Goal: Transaction & Acquisition: Purchase product/service

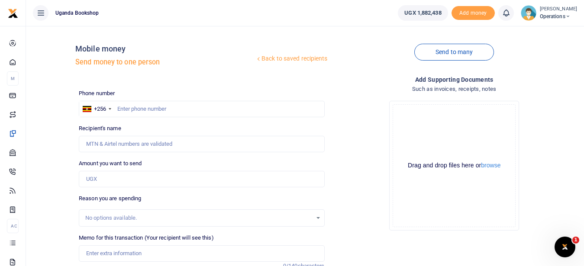
click at [235, 69] on div "Mobile money Send money to one person" at bounding box center [165, 57] width 180 height 27
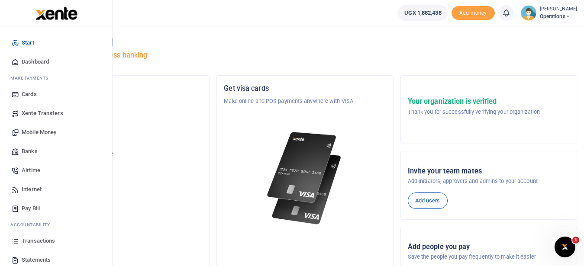
click at [49, 133] on span "Mobile Money" at bounding box center [39, 132] width 35 height 9
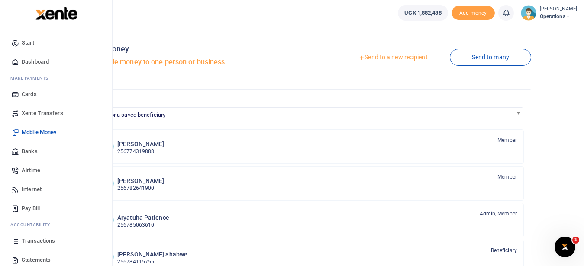
click at [48, 132] on span "Mobile Money" at bounding box center [39, 132] width 35 height 9
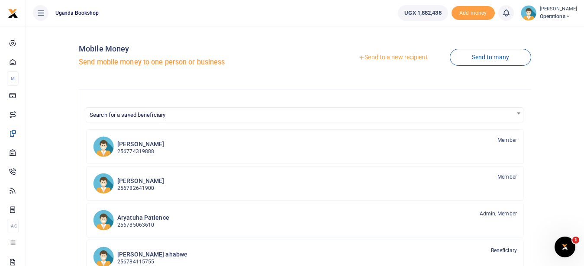
click at [375, 56] on link "Send to a new recipient" at bounding box center [392, 58] width 113 height 16
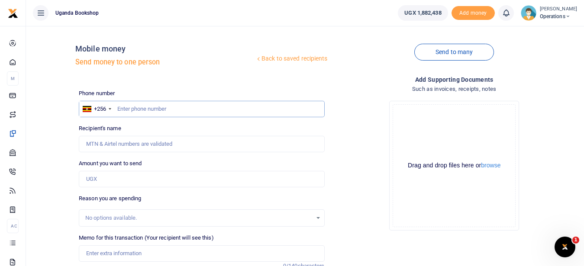
click at [129, 108] on input "text" at bounding box center [202, 109] width 246 height 16
type input "0751378485"
type input "Henry Ssengonge"
type input "0751378485"
click at [97, 183] on input "Amount you want to send" at bounding box center [202, 179] width 246 height 16
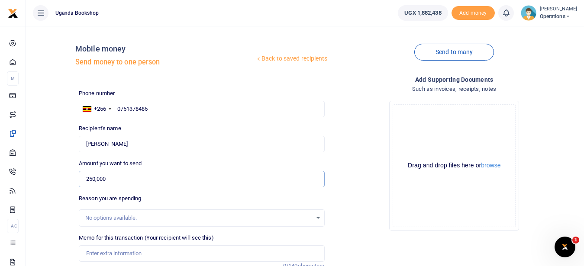
type input "250,000"
click at [103, 253] on input "Memo for this transaction (Your recipient will see this)" at bounding box center [202, 254] width 246 height 16
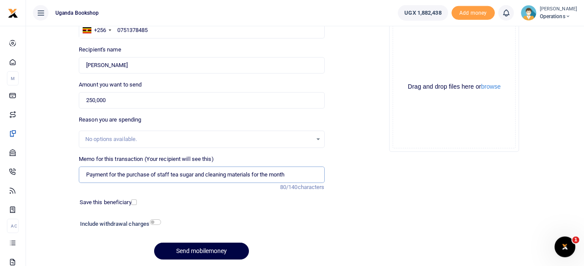
scroll to position [100, 0]
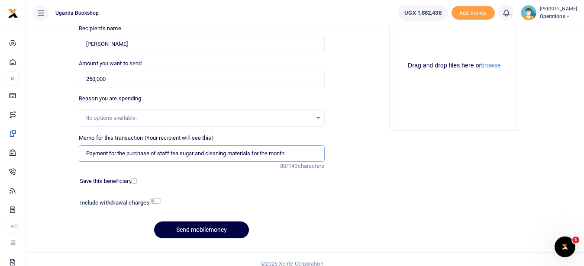
type input "Payment for the purchase of staff tea sugar and cleaning materials for the month"
click at [157, 204] on input "checkbox" at bounding box center [155, 201] width 11 height 6
checkbox input "true"
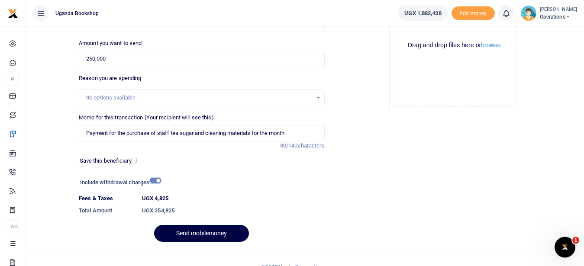
scroll to position [132, 0]
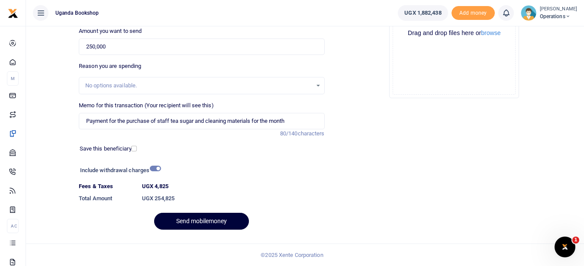
click at [219, 219] on button "Send mobilemoney" at bounding box center [201, 221] width 95 height 17
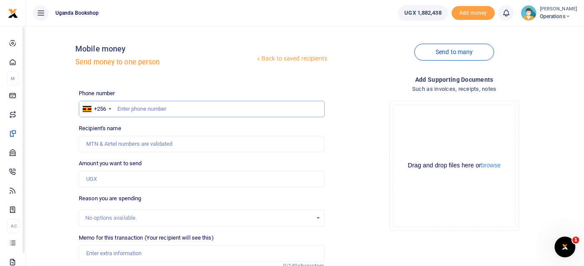
click at [129, 107] on input "text" at bounding box center [202, 109] width 246 height 16
type input "0705038858"
type input "[PERSON_NAME]"
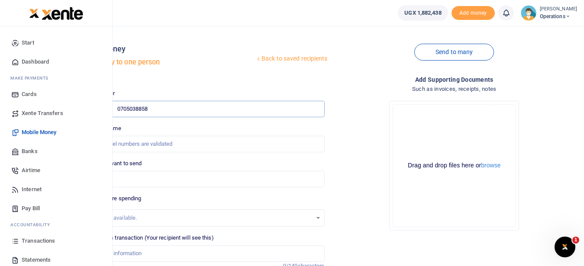
type input "0705038858"
